Goal: Task Accomplishment & Management: Manage account settings

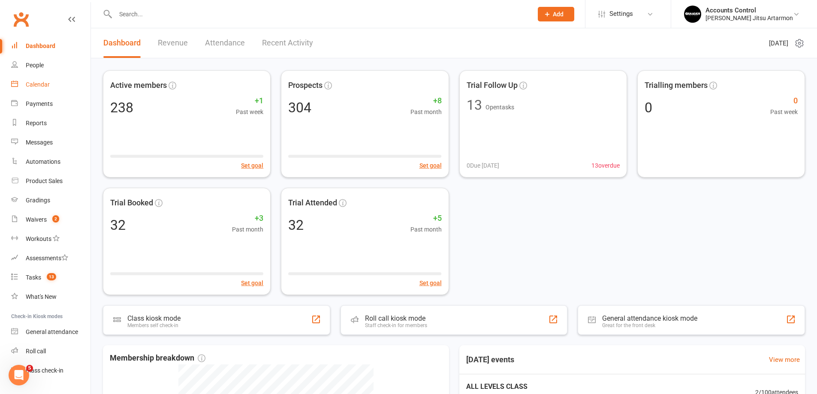
click at [37, 77] on link "Calendar" at bounding box center [50, 84] width 79 height 19
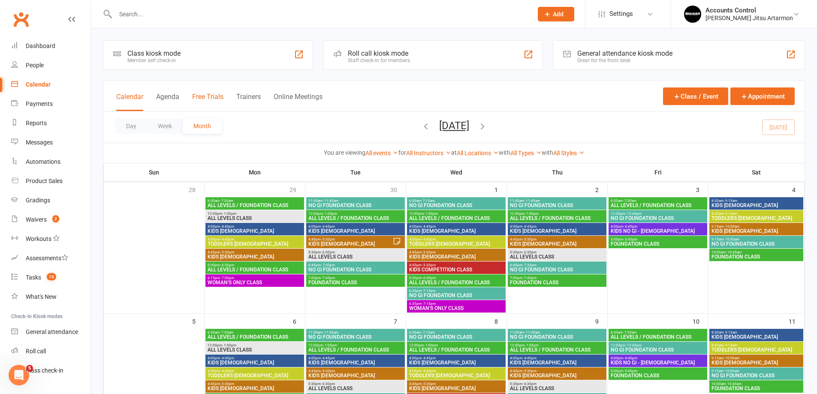
click at [203, 95] on button "Free Trials" at bounding box center [207, 102] width 31 height 18
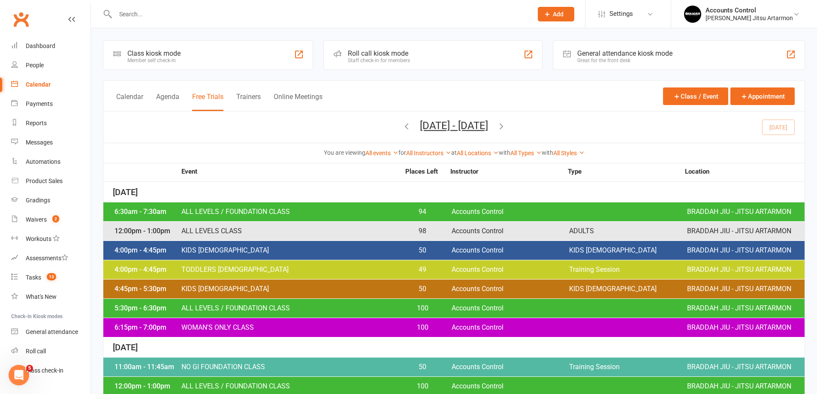
click at [448, 267] on div "4:00pm - 4:45pm TODDLERS 3 TO 5 YO 49 Accounts Control Training Session BRADDAH…" at bounding box center [453, 269] width 701 height 19
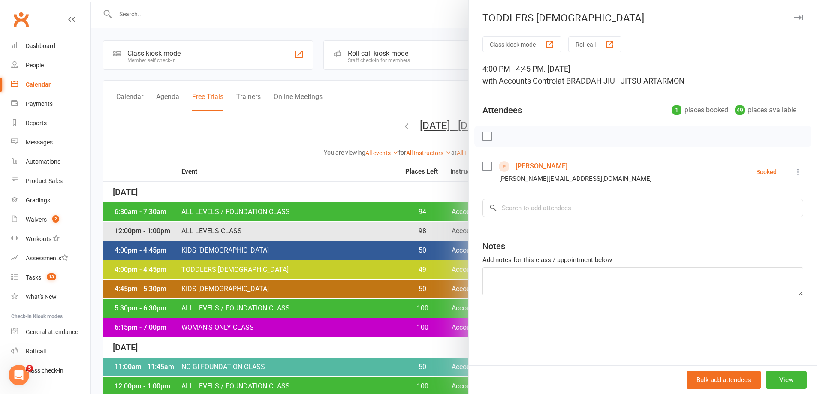
click at [216, 148] on div at bounding box center [454, 197] width 726 height 394
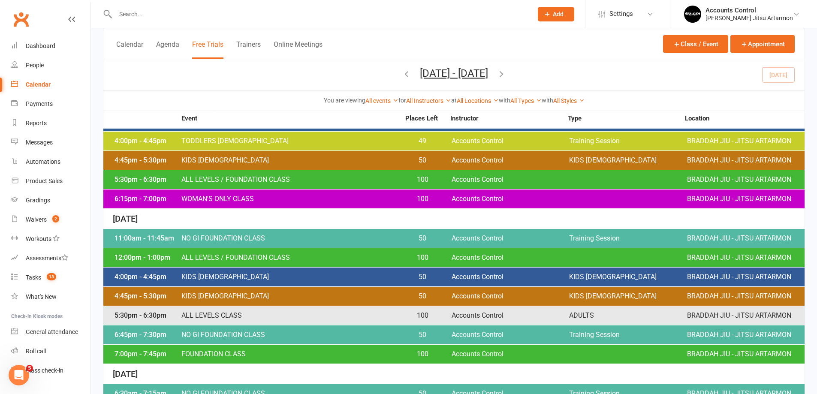
scroll to position [172, 0]
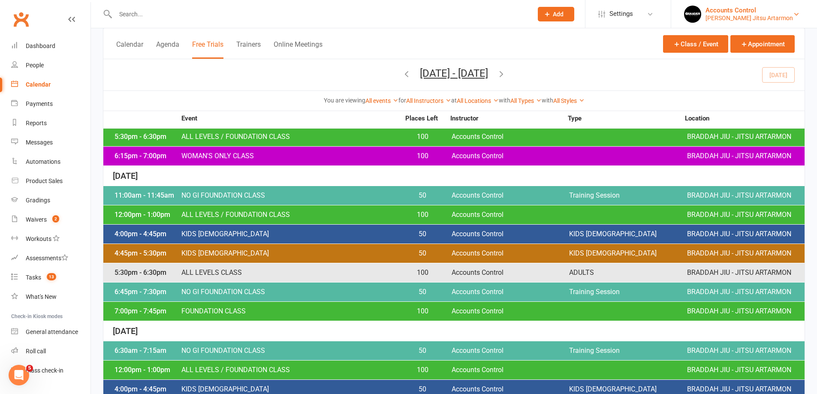
click at [771, 9] on div "Accounts Control" at bounding box center [750, 10] width 88 height 8
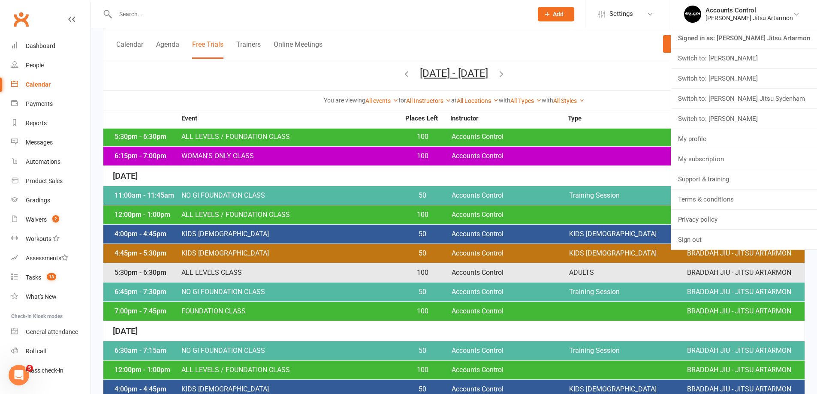
click at [779, 63] on link "Switch to: Braddah Jiu Jitsu Eastwood" at bounding box center [744, 58] width 146 height 20
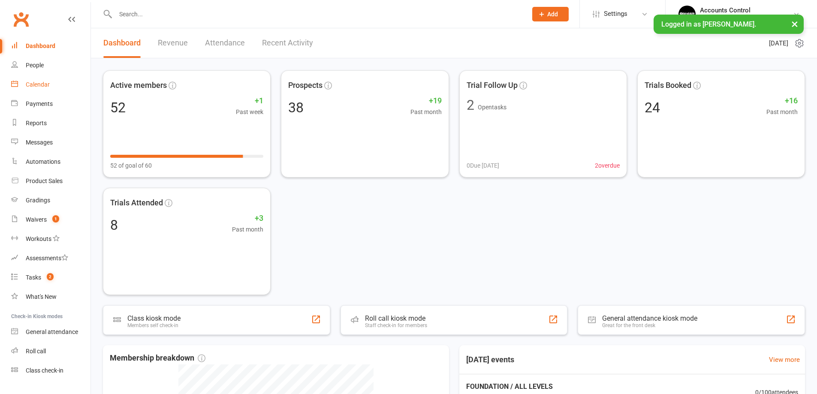
click at [34, 89] on link "Calendar" at bounding box center [50, 84] width 79 height 19
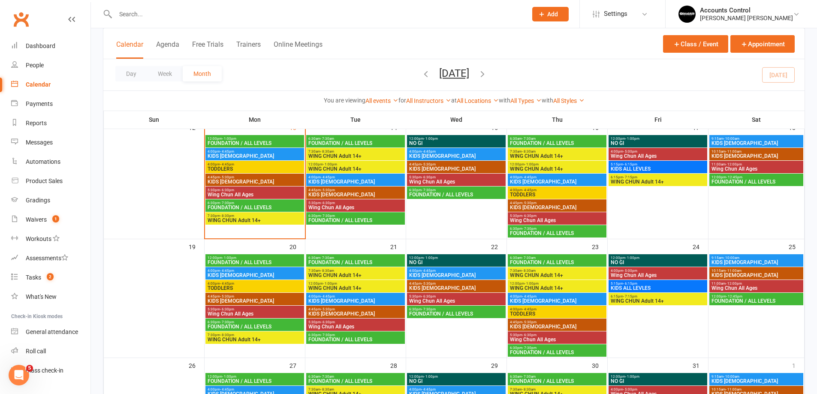
scroll to position [86, 0]
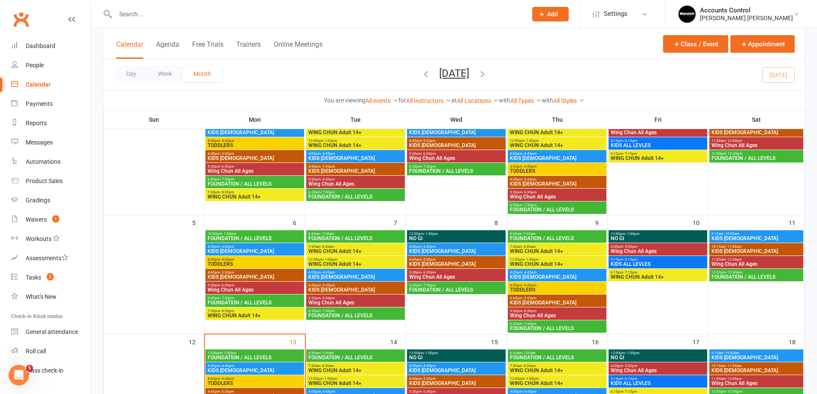
click at [204, 38] on div "Calendar Agenda Free Trials Trainers Online Meetings Class / Event Appointment" at bounding box center [453, 43] width 701 height 31
click at [206, 47] on button "Free Trials" at bounding box center [207, 49] width 31 height 18
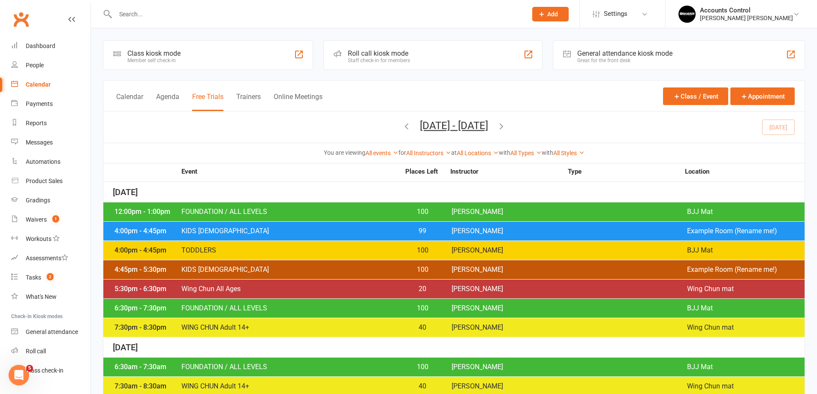
scroll to position [86, 0]
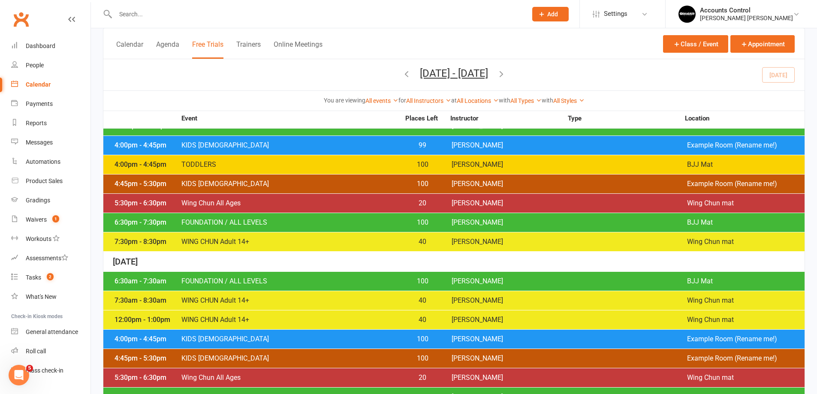
click at [389, 136] on div "4:00pm - 4:45pm KIDS [DEMOGRAPHIC_DATA] 99 [PERSON_NAME] Example Room (Rename m…" at bounding box center [453, 145] width 701 height 19
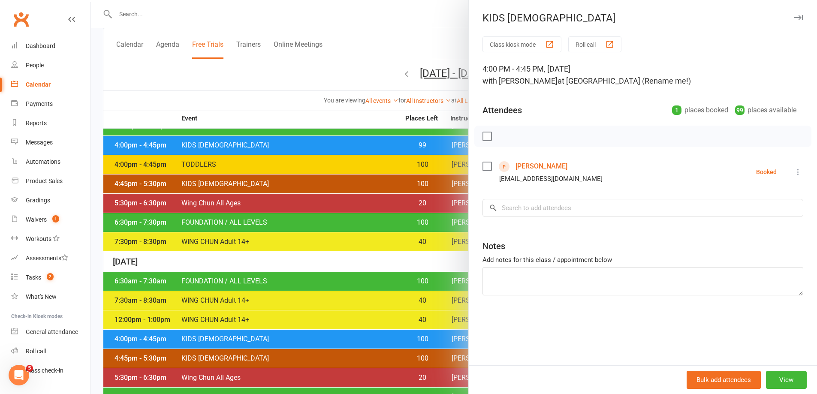
click at [266, 110] on div at bounding box center [454, 197] width 726 height 394
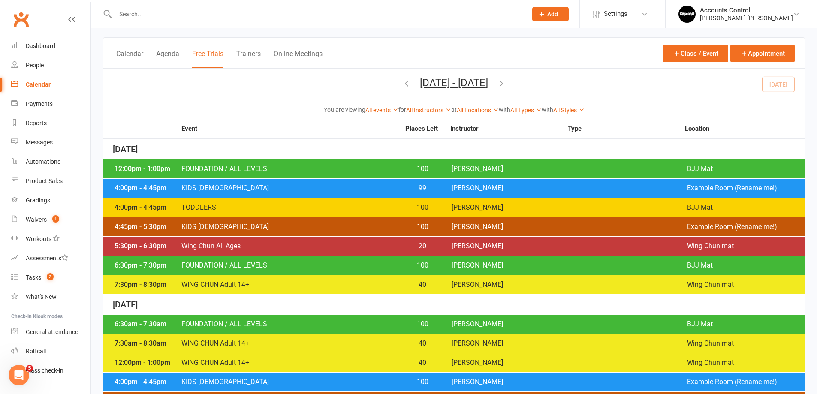
scroll to position [0, 0]
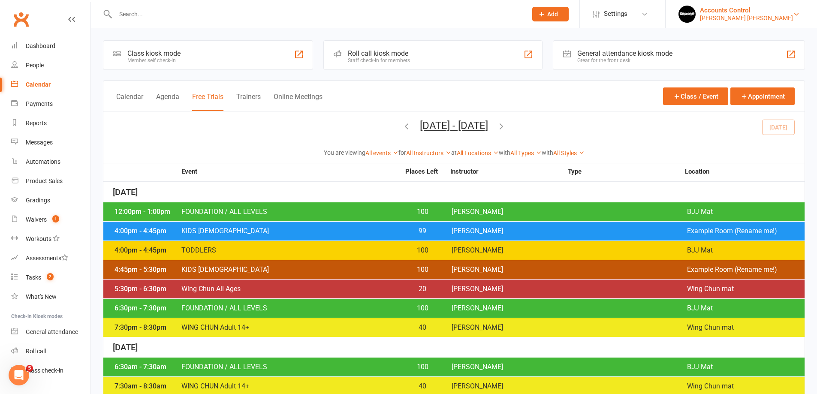
click at [780, 7] on div "Accounts Control" at bounding box center [746, 10] width 93 height 8
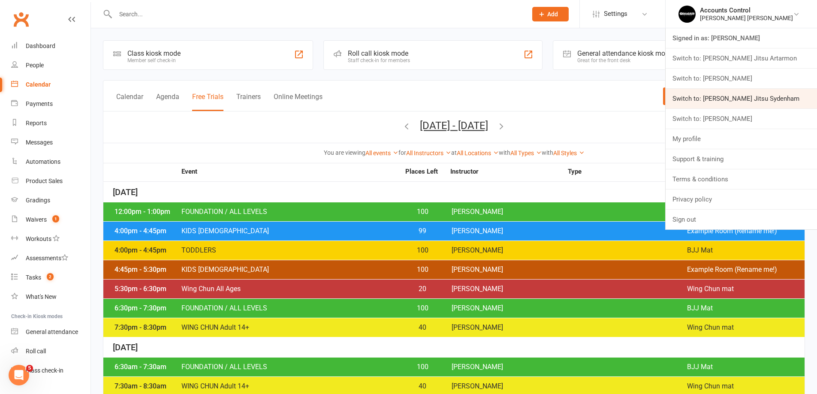
click at [795, 95] on link "Switch to: [PERSON_NAME] Jitsu Sydenham" at bounding box center [741, 99] width 151 height 20
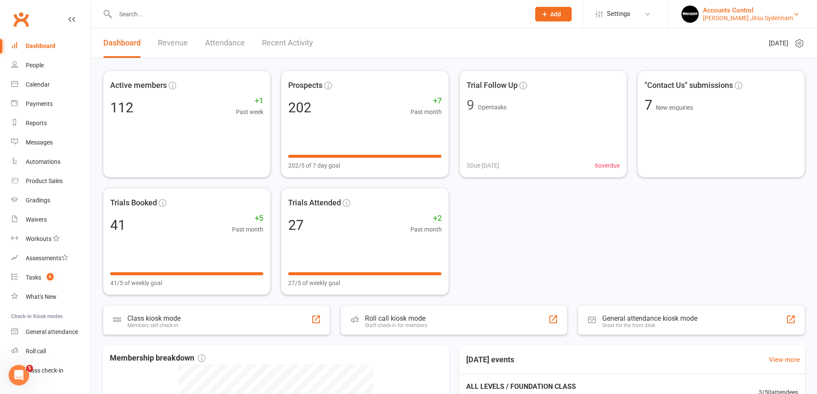
click at [769, 11] on div "Accounts Control" at bounding box center [748, 10] width 90 height 8
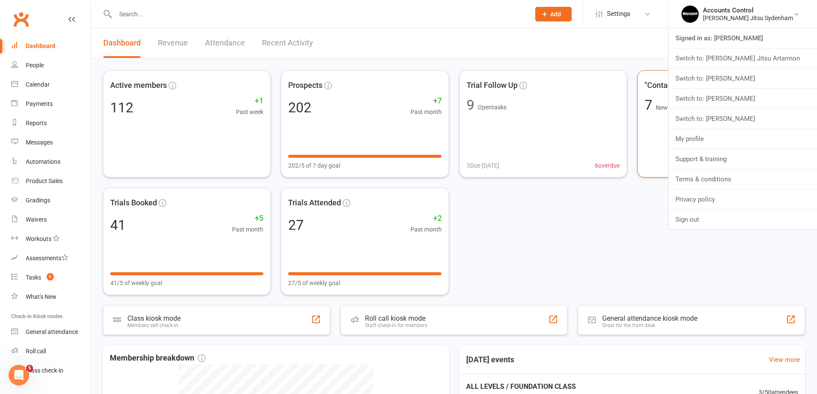
click at [777, 101] on link "Switch to: [PERSON_NAME]" at bounding box center [743, 99] width 148 height 20
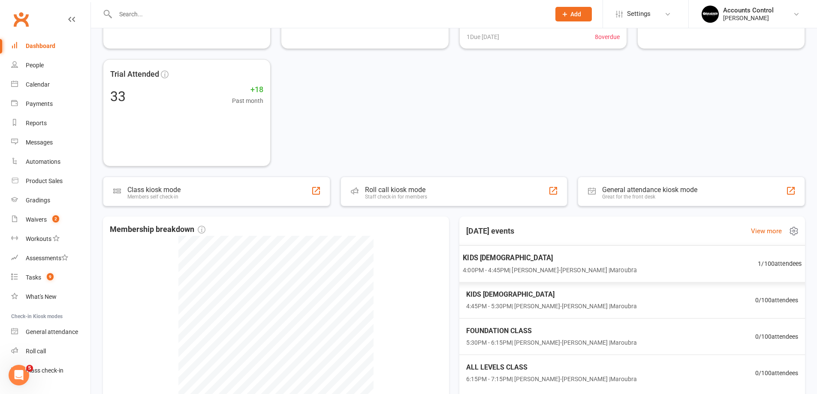
click at [689, 257] on div "KIDS 6 - 9 YO 4:00PM - 4:45PM | Braddah Jiu-Jitsu Maroubra | Maroubra 1 / 100 a…" at bounding box center [632, 263] width 360 height 37
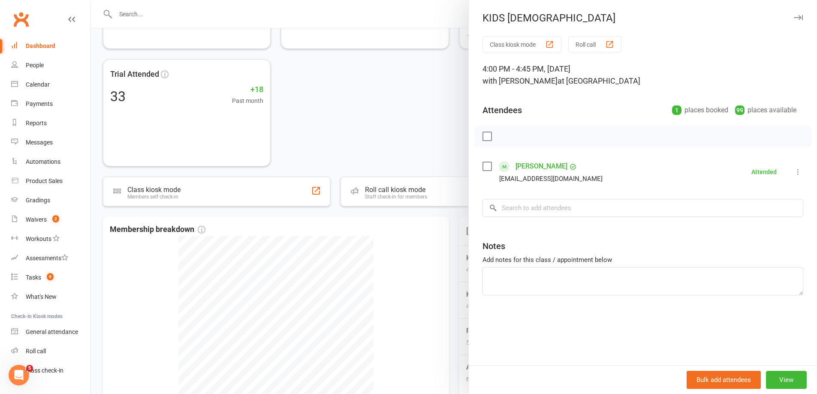
click at [401, 126] on div at bounding box center [454, 197] width 726 height 394
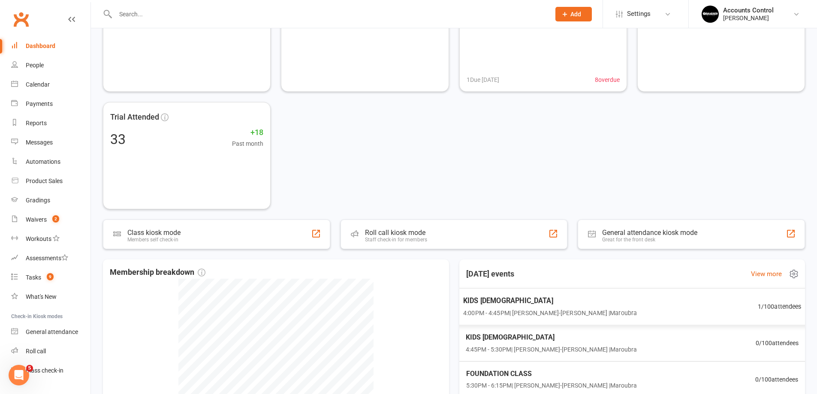
scroll to position [129, 0]
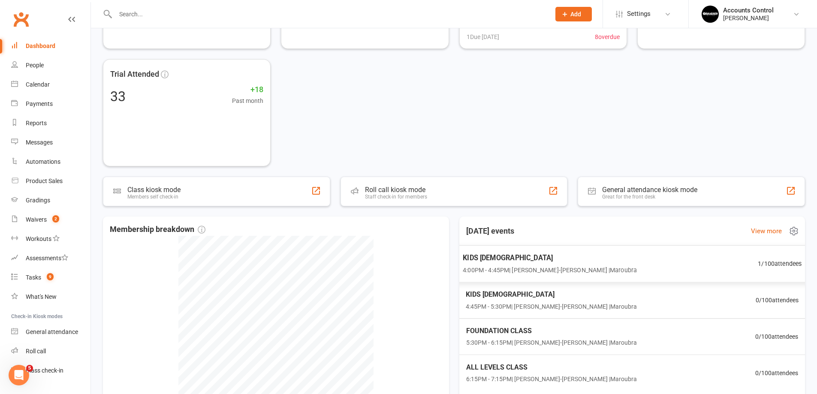
click at [651, 265] on div "KIDS 6 - 9 YO 4:00PM - 4:45PM | Braddah Jiu-Jitsu Maroubra | Maroubra 1 / 100 a…" at bounding box center [632, 263] width 360 height 37
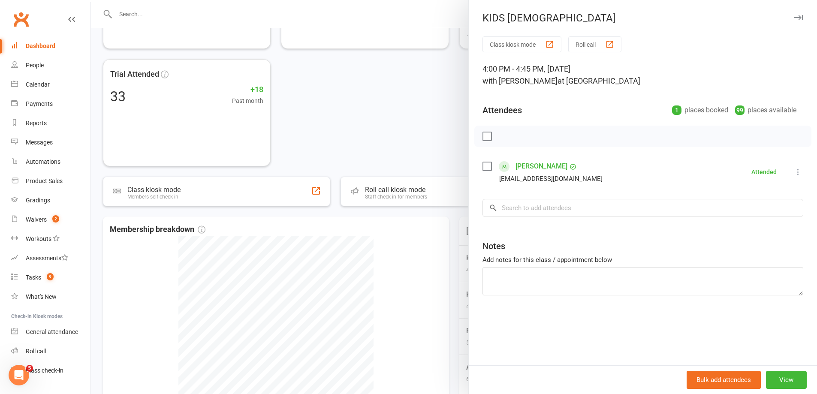
click at [543, 163] on link "Jake Cruden" at bounding box center [542, 167] width 52 height 14
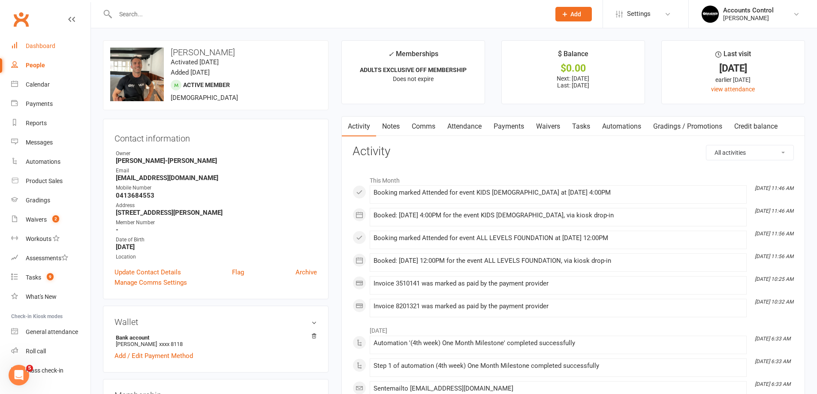
click at [39, 48] on div "Dashboard" at bounding box center [41, 45] width 30 height 7
